Goal: Task Accomplishment & Management: Complete application form

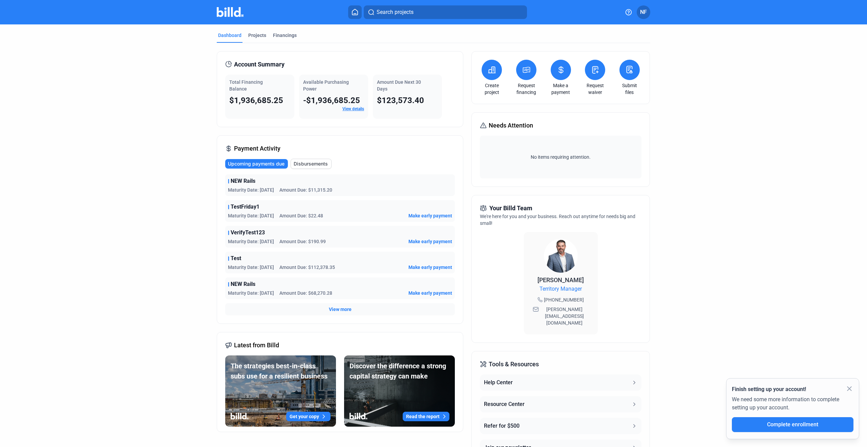
click at [642, 13] on span "NF" at bounding box center [643, 12] width 7 height 8
click at [609, 68] on button "Profile Settings" at bounding box center [608, 75] width 74 height 14
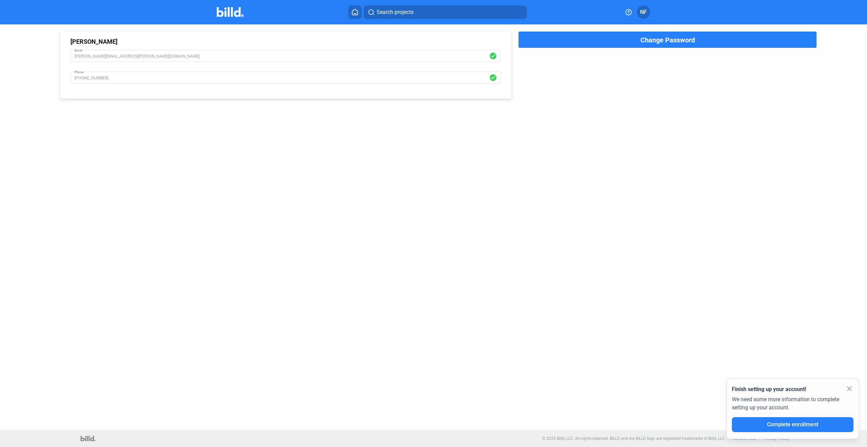
click at [641, 12] on span "NF" at bounding box center [643, 12] width 7 height 8
click at [620, 54] on button "Company Settings" at bounding box center [608, 59] width 74 height 14
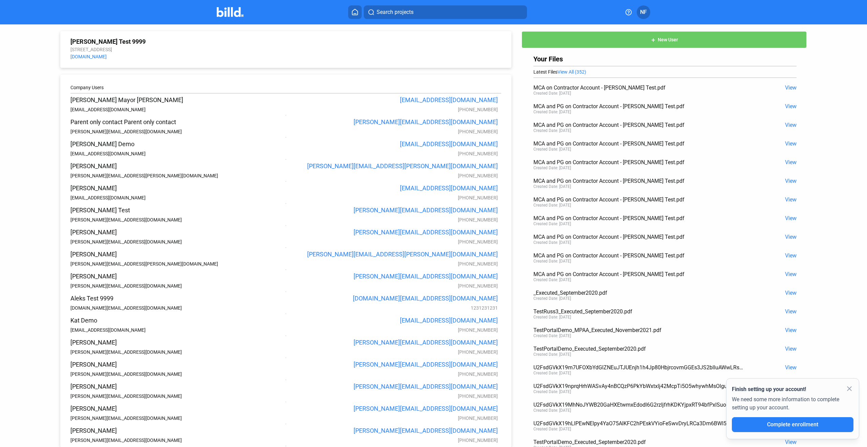
click at [644, 12] on span "NF" at bounding box center [643, 12] width 7 height 8
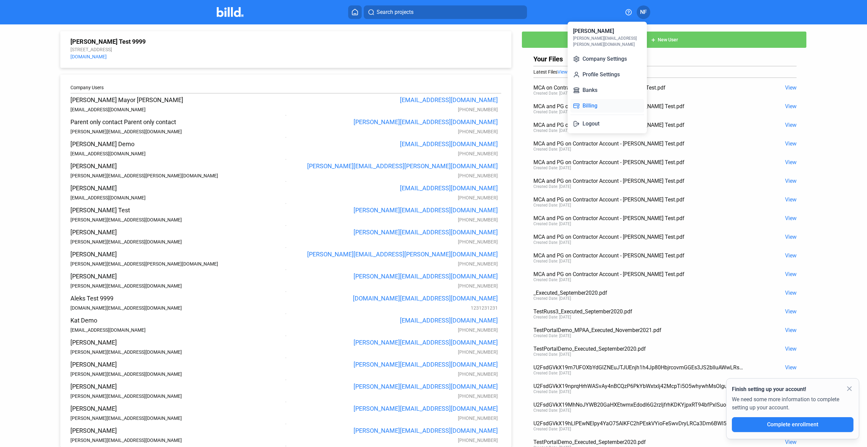
click at [605, 99] on button "Billing" at bounding box center [608, 106] width 74 height 14
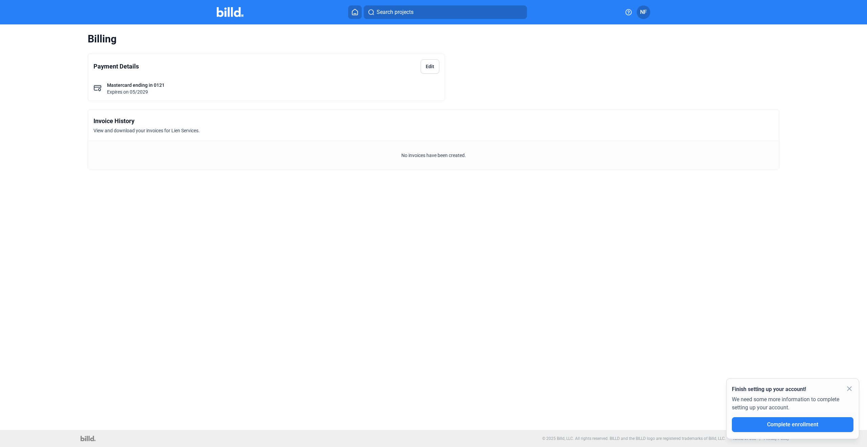
click at [646, 10] on span "NF" at bounding box center [643, 12] width 7 height 8
click at [621, 52] on button "Company Settings" at bounding box center [608, 59] width 74 height 14
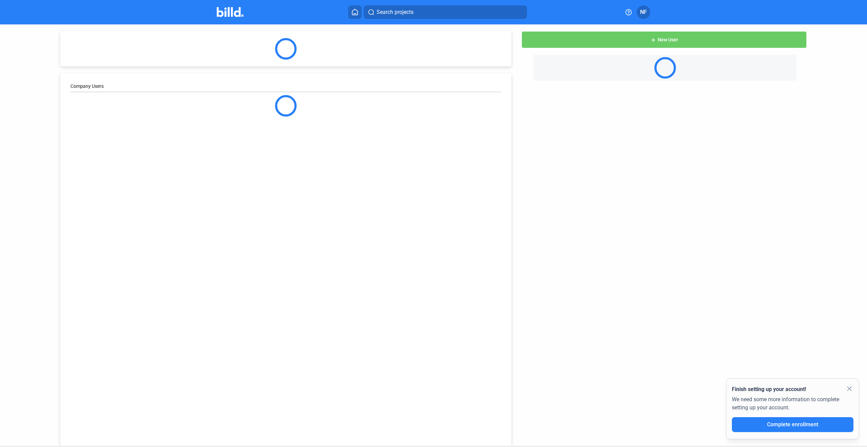
click at [355, 8] on button at bounding box center [355, 12] width 14 height 14
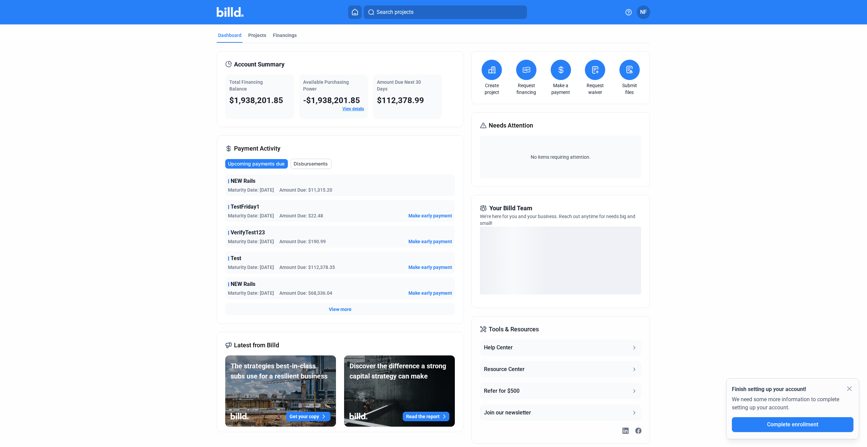
click at [222, 13] on img at bounding box center [230, 12] width 27 height 10
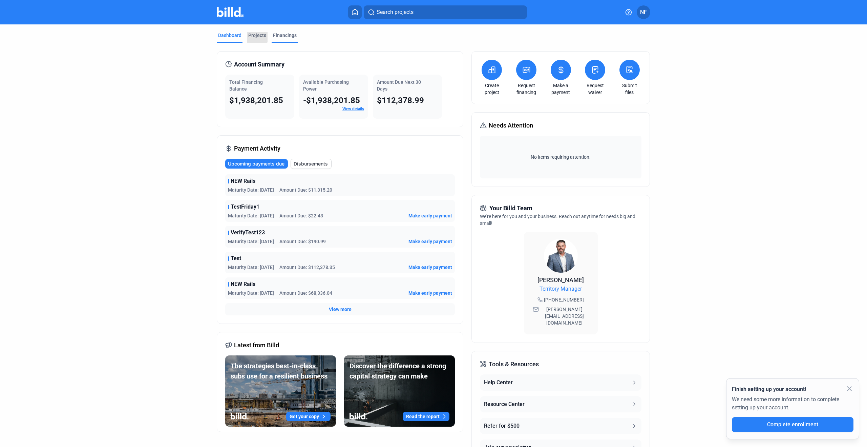
drag, startPoint x: 250, startPoint y: 36, endPoint x: 270, endPoint y: 37, distance: 19.7
click at [251, 37] on div "Projects" at bounding box center [257, 35] width 18 height 7
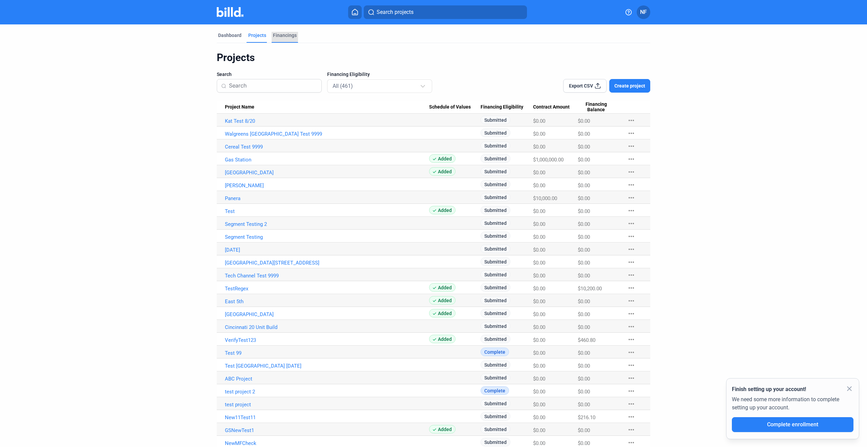
click at [276, 36] on div "Financings" at bounding box center [285, 35] width 24 height 7
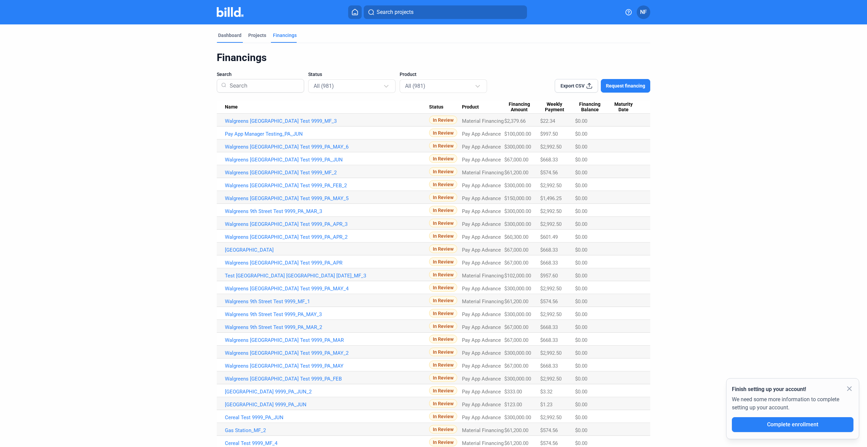
click at [229, 32] on div "Dashboard" at bounding box center [229, 35] width 23 height 7
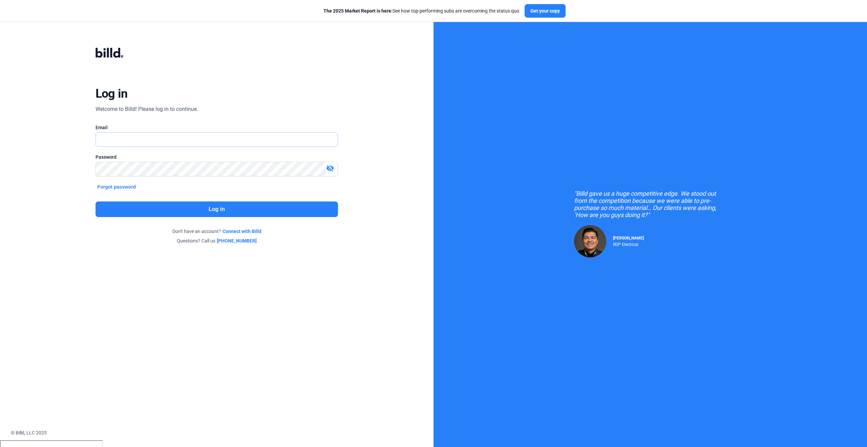
type input "[PERSON_NAME][EMAIL_ADDRESS][PERSON_NAME][DOMAIN_NAME]"
click at [191, 213] on button "Log in" at bounding box center [217, 209] width 243 height 16
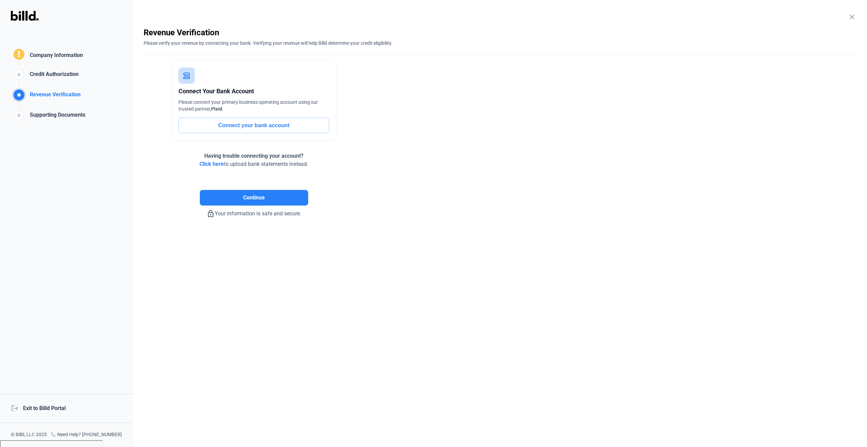
click at [853, 16] on mat-icon "close" at bounding box center [852, 17] width 8 height 8
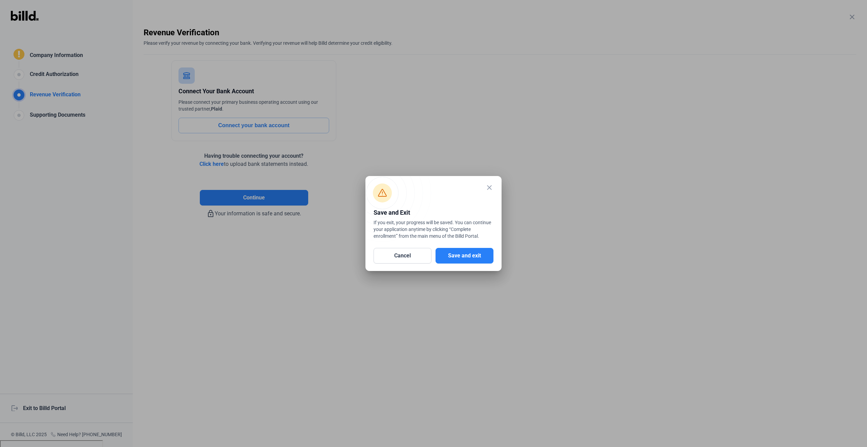
drag, startPoint x: 477, startPoint y: 254, endPoint x: 493, endPoint y: 246, distance: 18.0
click at [477, 254] on button "Save and exit" at bounding box center [465, 256] width 58 height 16
